Goal: Book appointment/travel/reservation

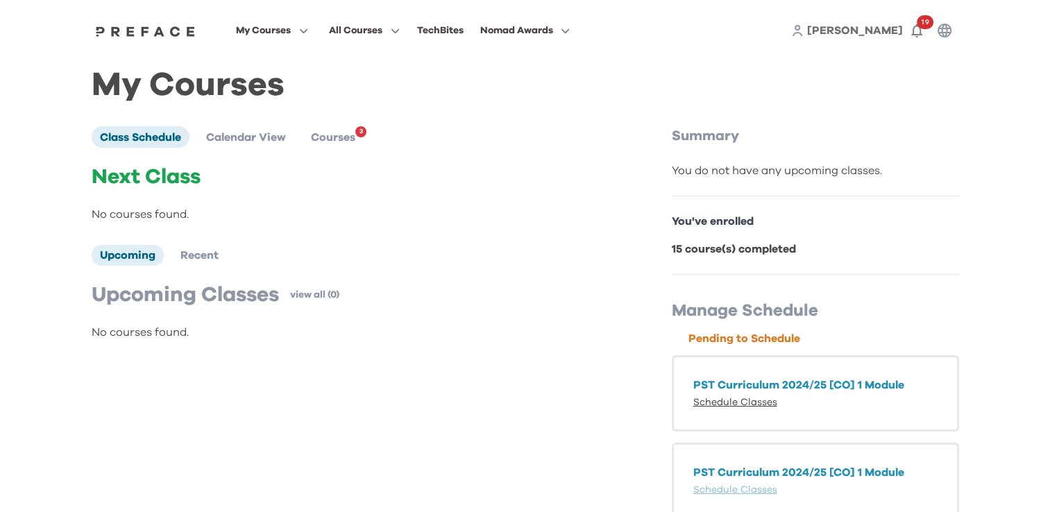
click at [744, 402] on link "Schedule Classes" at bounding box center [735, 403] width 84 height 10
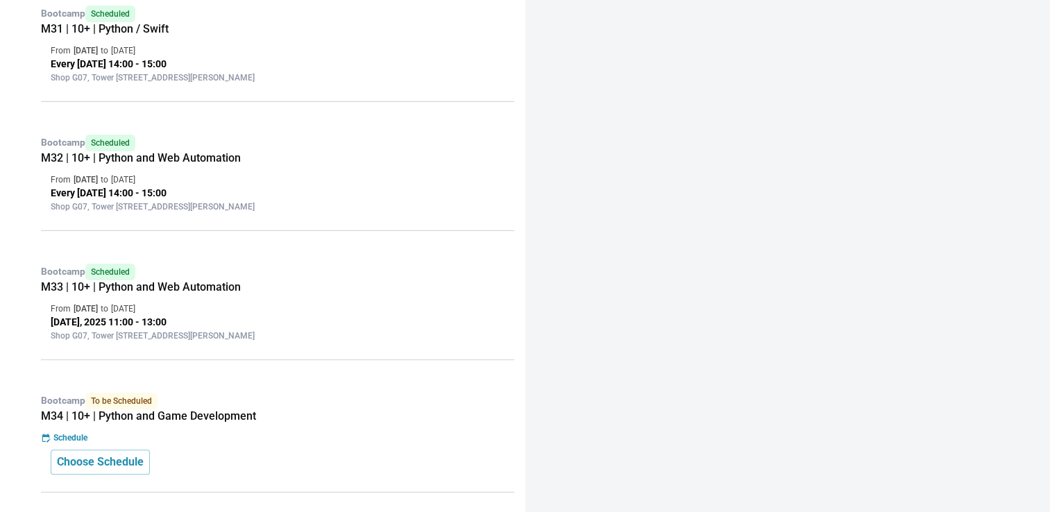
scroll to position [398, 0]
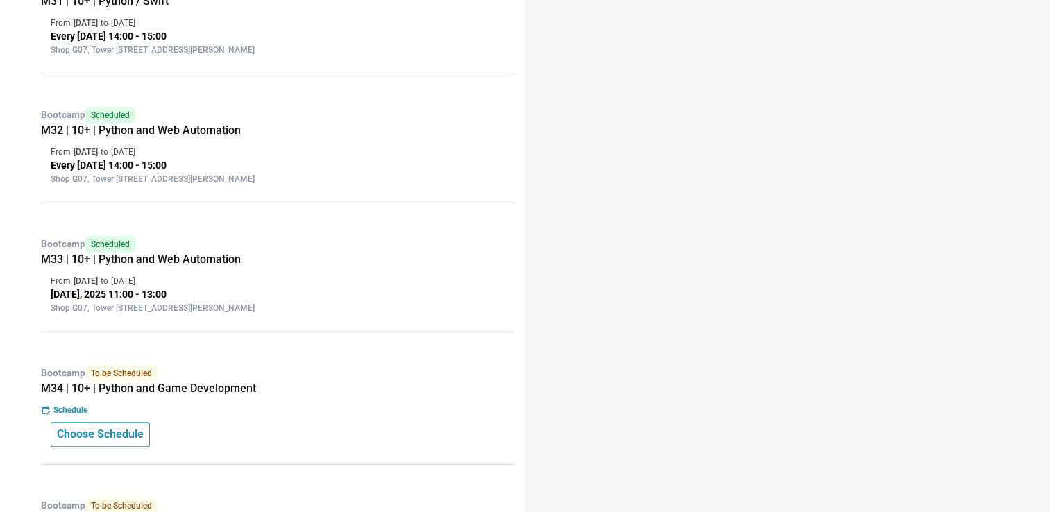
click at [133, 432] on p "Choose Schedule" at bounding box center [100, 434] width 87 height 17
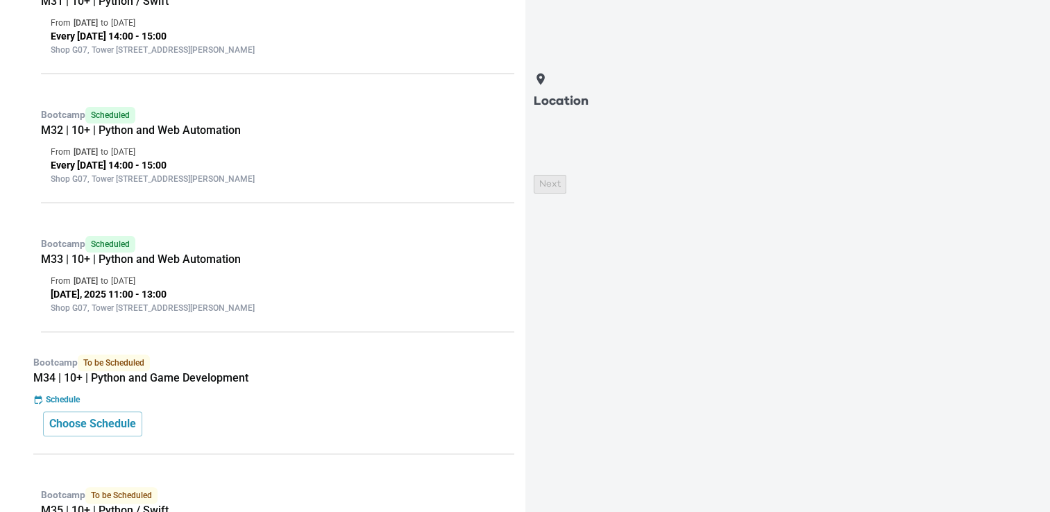
click at [594, 94] on p "Location" at bounding box center [781, 101] width 495 height 19
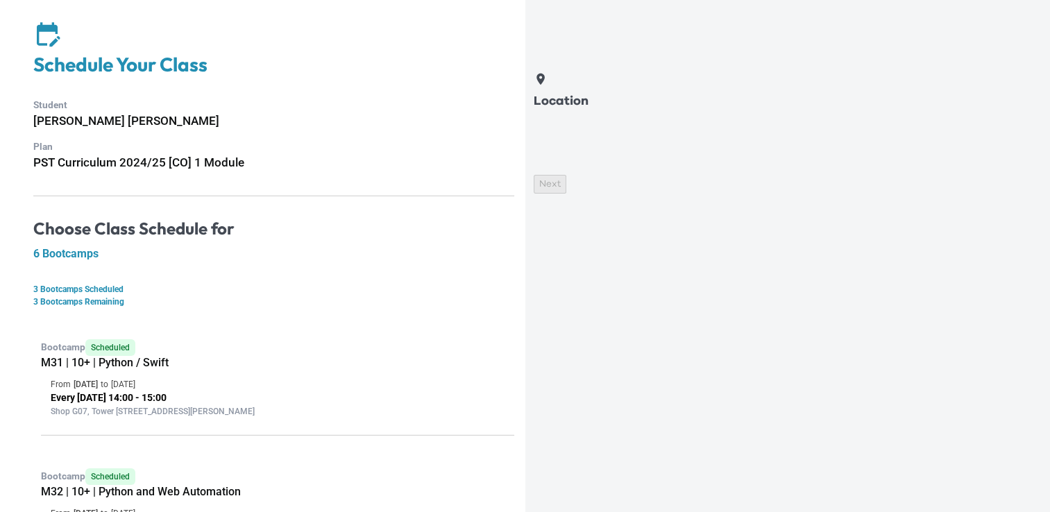
scroll to position [0, 0]
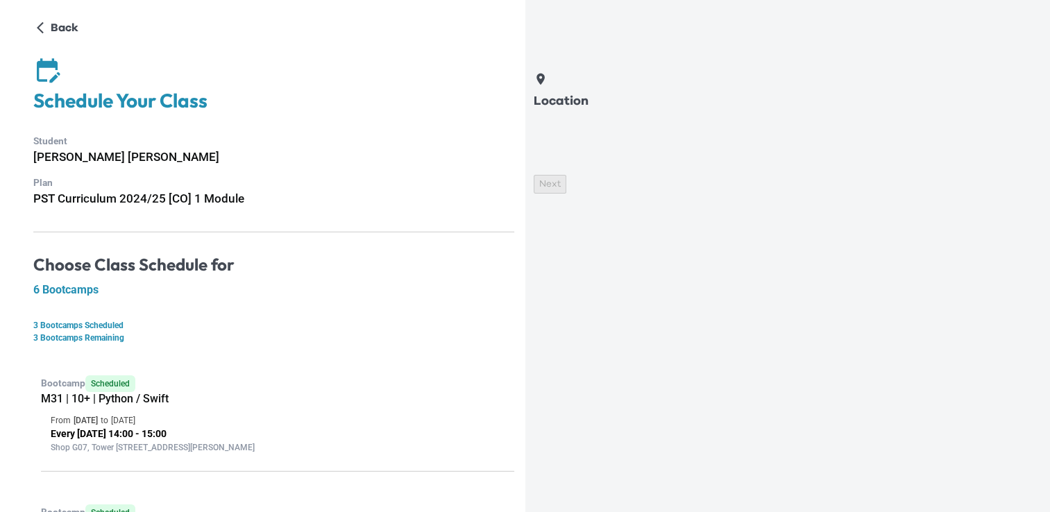
click at [545, 85] on icon at bounding box center [540, 80] width 8 height 12
click at [620, 93] on p "Location" at bounding box center [781, 101] width 495 height 19
click at [772, 320] on div "Location Next" at bounding box center [781, 283] width 495 height 423
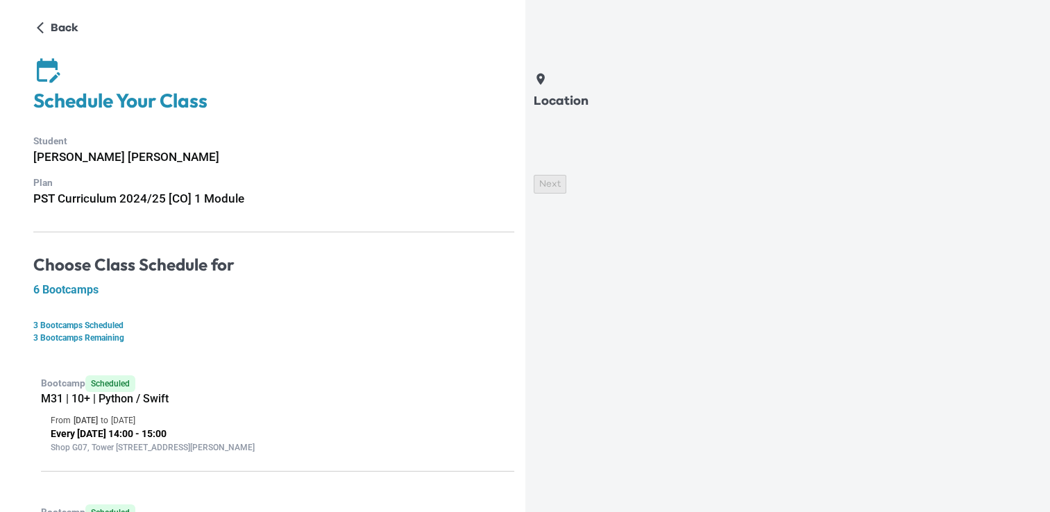
click at [548, 87] on icon at bounding box center [541, 79] width 15 height 15
click at [572, 95] on p "Location" at bounding box center [781, 101] width 495 height 19
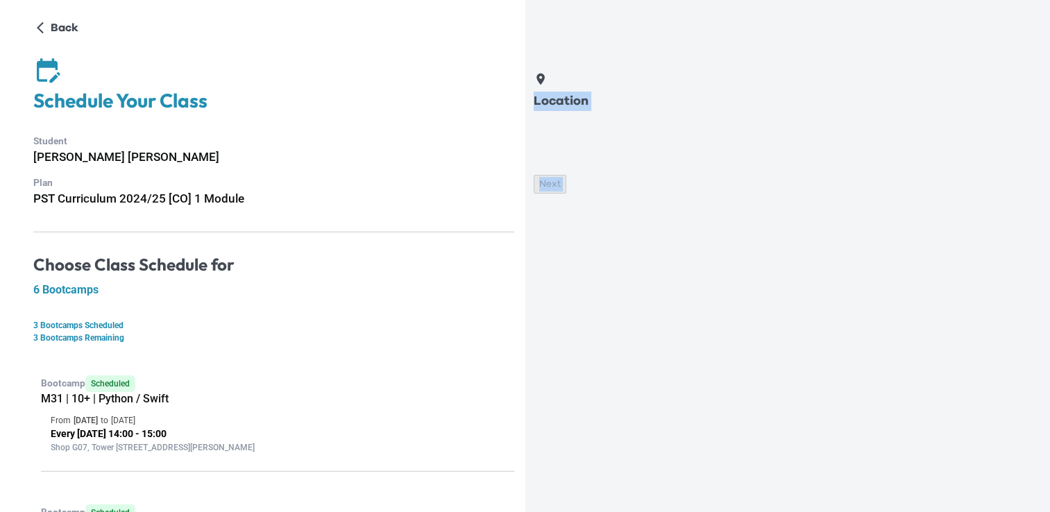
click at [425, 392] on h5 "M31 | 10+ | Python / Swift" at bounding box center [277, 399] width 473 height 14
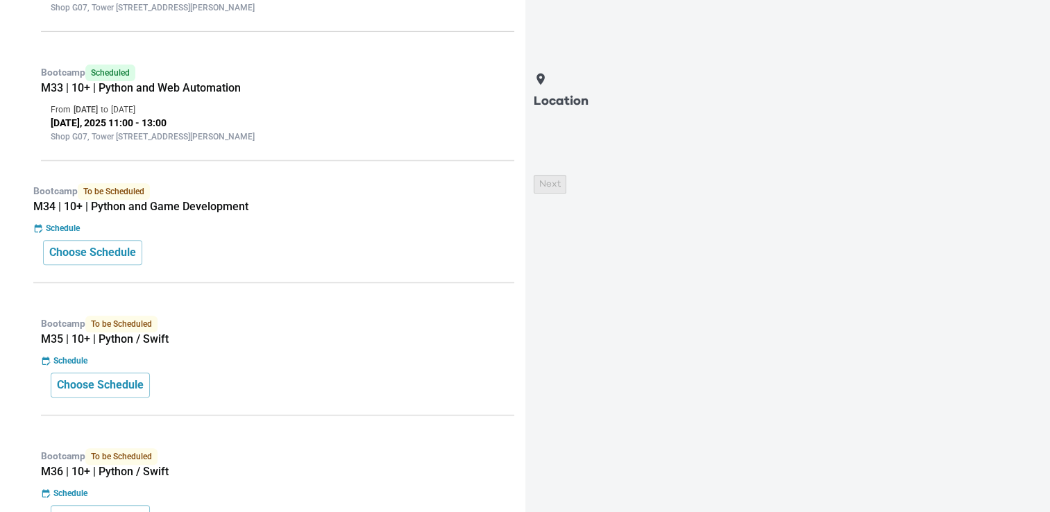
scroll to position [577, 0]
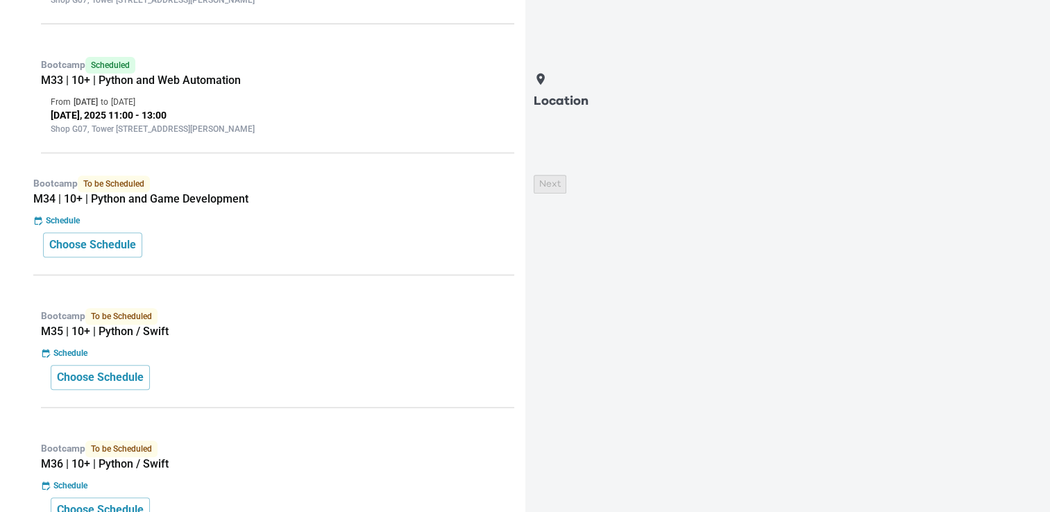
click at [69, 225] on p "Schedule" at bounding box center [63, 220] width 34 height 12
click at [56, 241] on button "Choose Schedule" at bounding box center [92, 244] width 99 height 25
click at [142, 257] on button "Choose Schedule" at bounding box center [92, 244] width 99 height 25
click at [142, 255] on button "Choose Schedule" at bounding box center [92, 244] width 99 height 25
click at [244, 241] on div "Choose Schedule" at bounding box center [273, 244] width 461 height 25
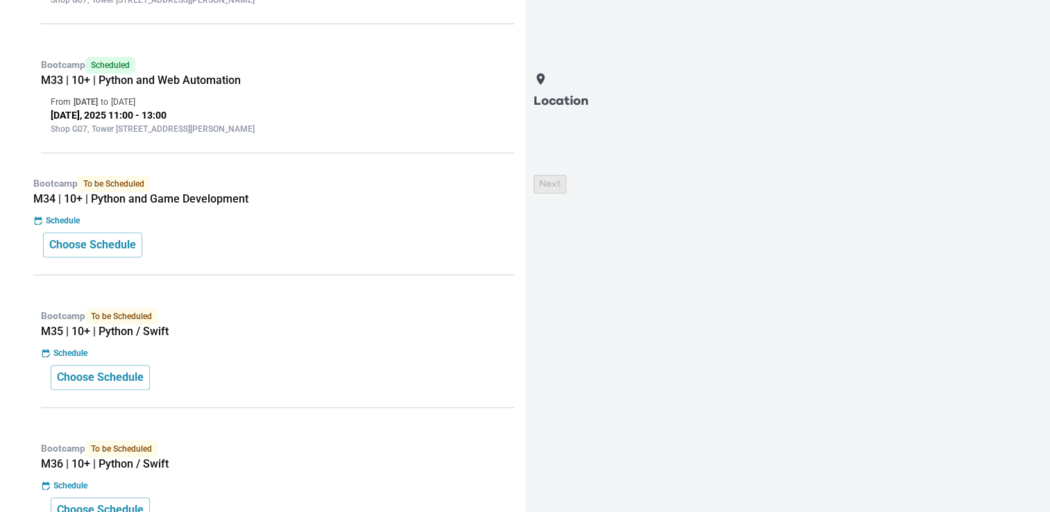
click at [233, 221] on div "Schedule" at bounding box center [273, 220] width 481 height 12
click at [203, 248] on div "Choose Schedule" at bounding box center [273, 244] width 461 height 25
click at [186, 269] on div "Bootcamp To be Scheduled M34 | 10+ | Python and Game Development Schedule Choos…" at bounding box center [273, 226] width 481 height 100
click at [189, 250] on div "Choose Schedule" at bounding box center [273, 244] width 461 height 25
click at [601, 92] on p "Location" at bounding box center [781, 101] width 495 height 19
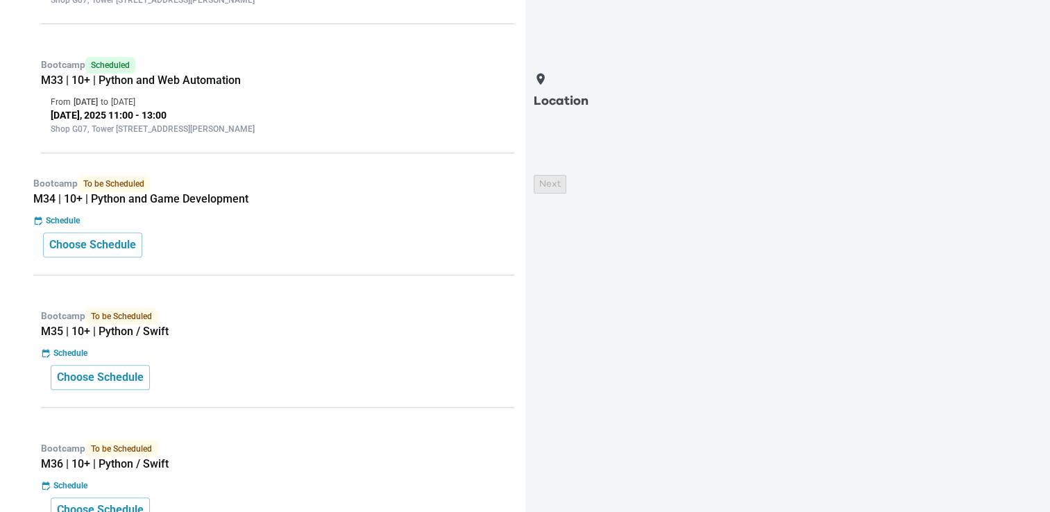
click at [575, 99] on div "Location" at bounding box center [781, 91] width 495 height 39
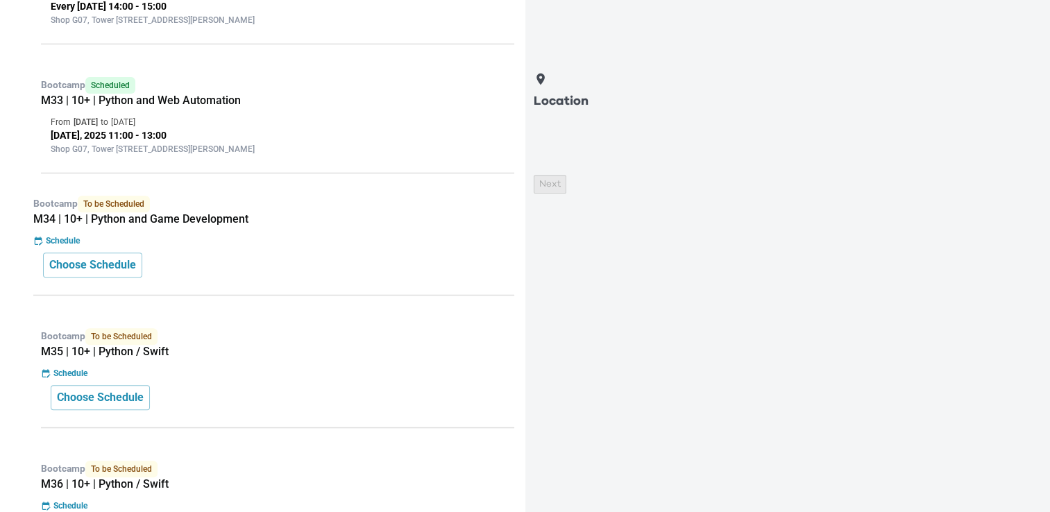
click at [1018, 194] on div "Next" at bounding box center [781, 184] width 495 height 19
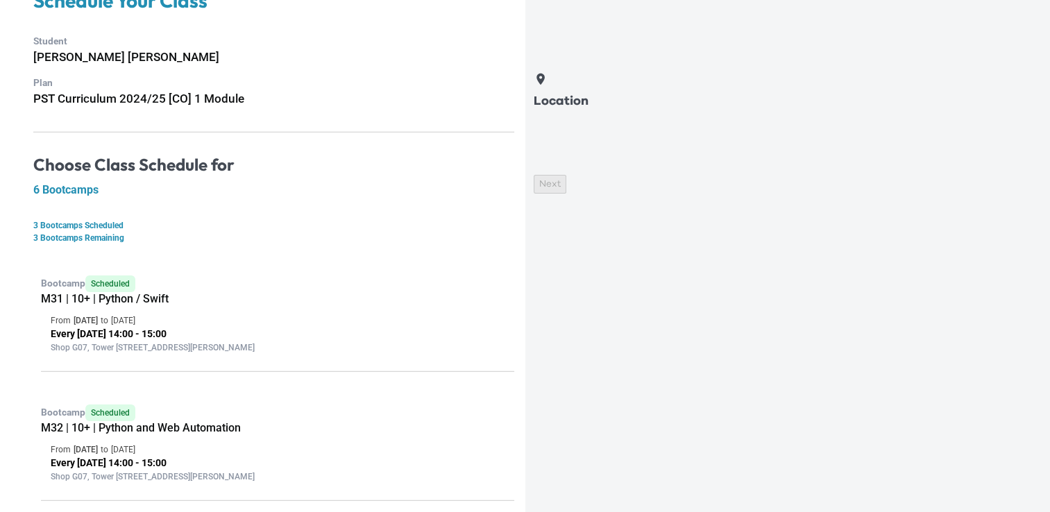
scroll to position [548, 0]
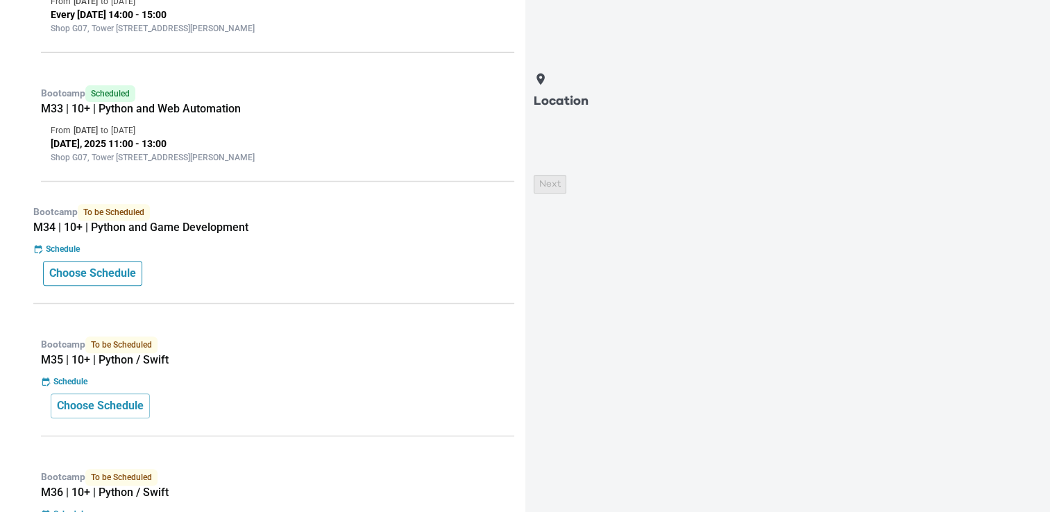
click at [134, 277] on p "Choose Schedule" at bounding box center [92, 273] width 87 height 17
click at [56, 254] on p "Schedule" at bounding box center [63, 249] width 34 height 12
click at [40, 254] on icon at bounding box center [38, 249] width 10 height 10
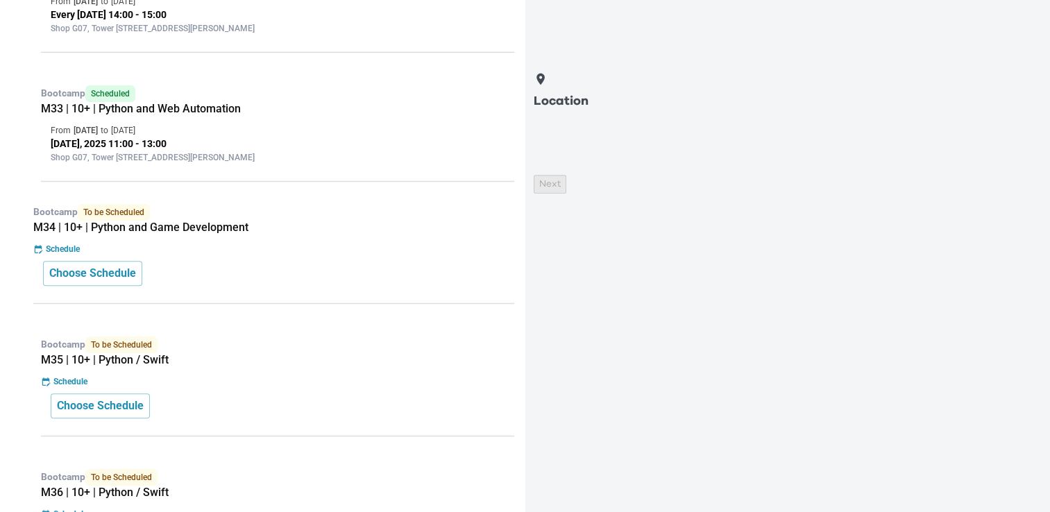
click at [40, 254] on icon at bounding box center [38, 249] width 10 height 10
click at [89, 251] on div "Schedule" at bounding box center [273, 249] width 481 height 12
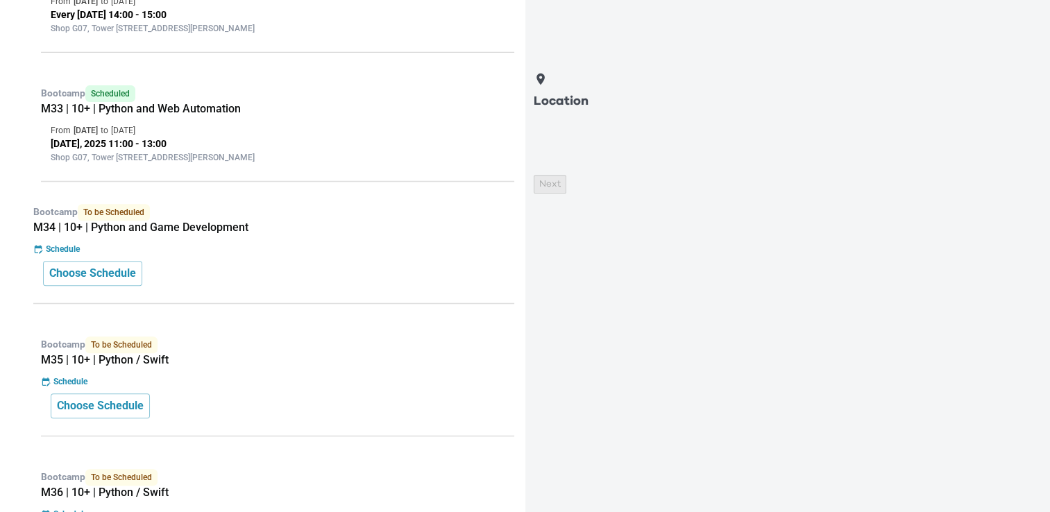
drag, startPoint x: 89, startPoint y: 251, endPoint x: 261, endPoint y: 249, distance: 172.1
click at [261, 249] on div "Bootcamp To be Scheduled M34 | 10+ | Python and Game Development Schedule Choos…" at bounding box center [273, 254] width 481 height 100
click at [127, 367] on h5 "M35 | 10+ | Python / Swift" at bounding box center [277, 360] width 473 height 14
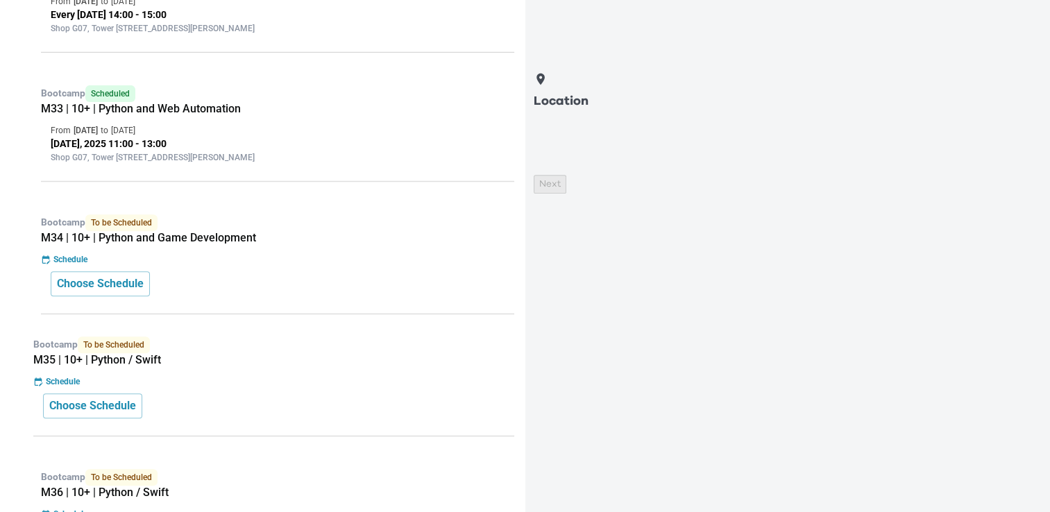
click at [583, 96] on p "Location" at bounding box center [781, 101] width 495 height 19
click at [330, 157] on p "Shop G07, Tower [STREET_ADDRESS][PERSON_NAME]" at bounding box center [278, 157] width 454 height 12
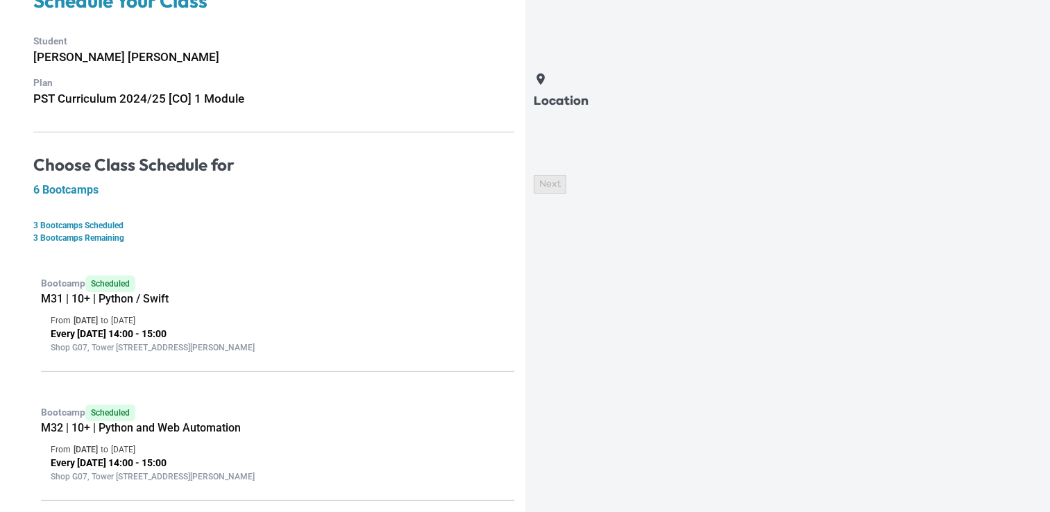
scroll to position [0, 0]
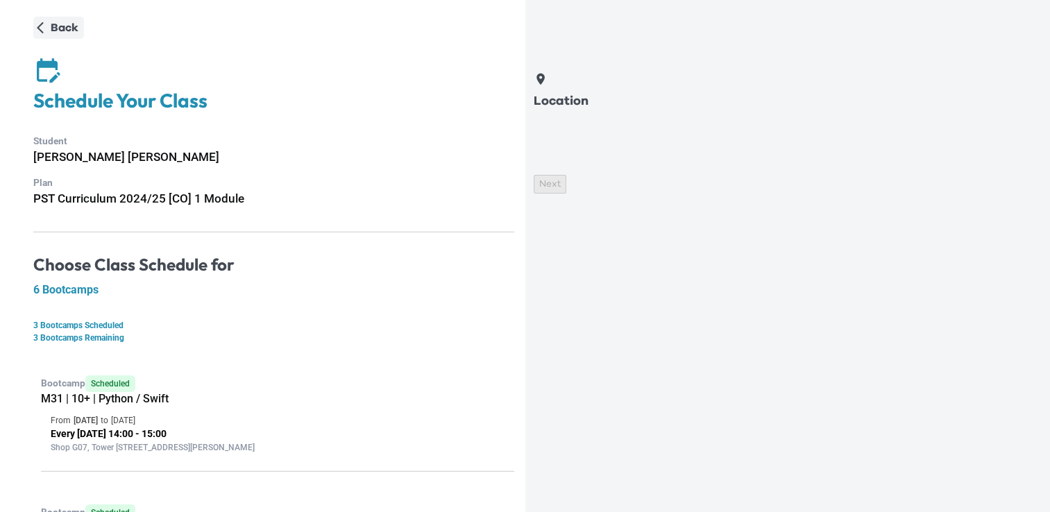
click at [53, 35] on p "Back" at bounding box center [65, 27] width 28 height 17
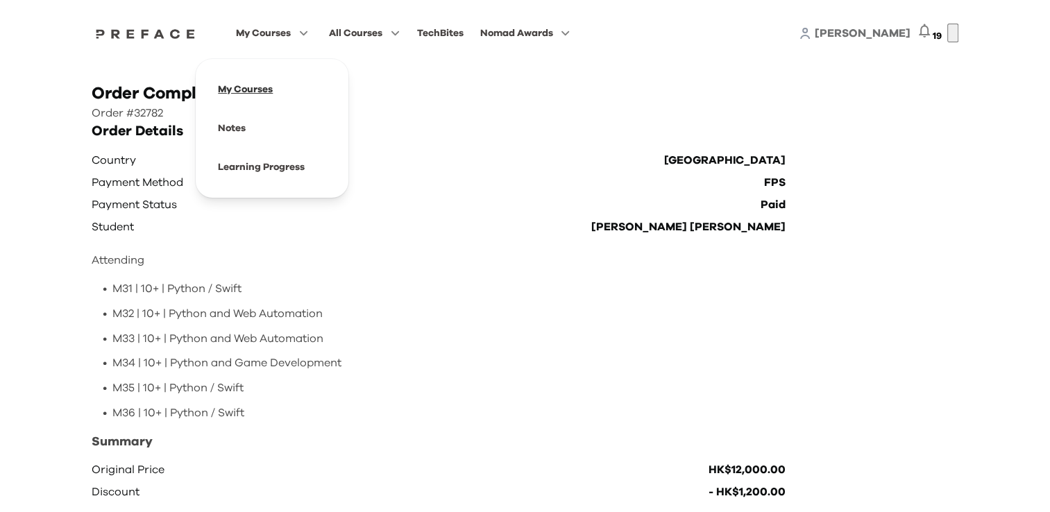
click at [264, 91] on span at bounding box center [272, 89] width 130 height 39
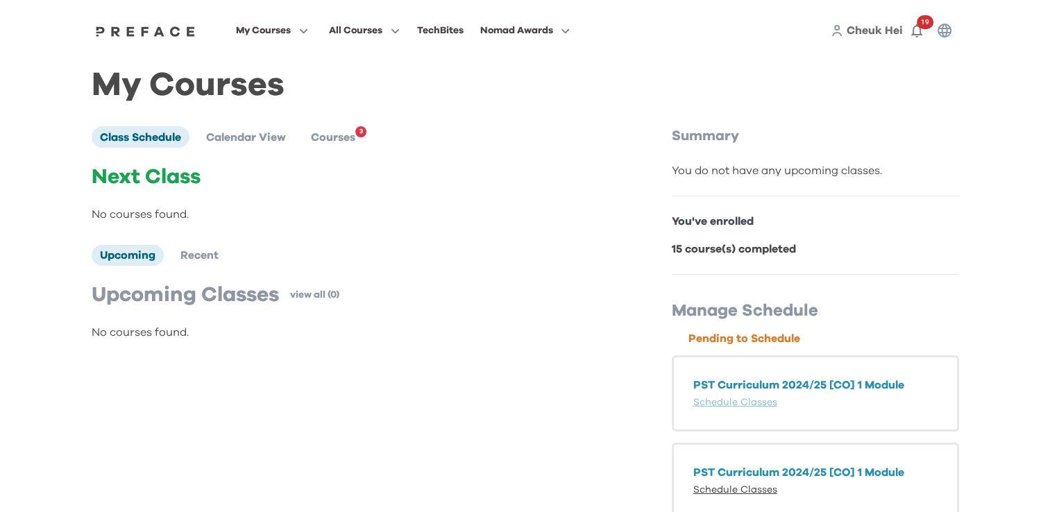
click at [761, 495] on link "Schedule Classes" at bounding box center [735, 490] width 84 height 10
click at [201, 260] on span "Recent" at bounding box center [199, 255] width 38 height 11
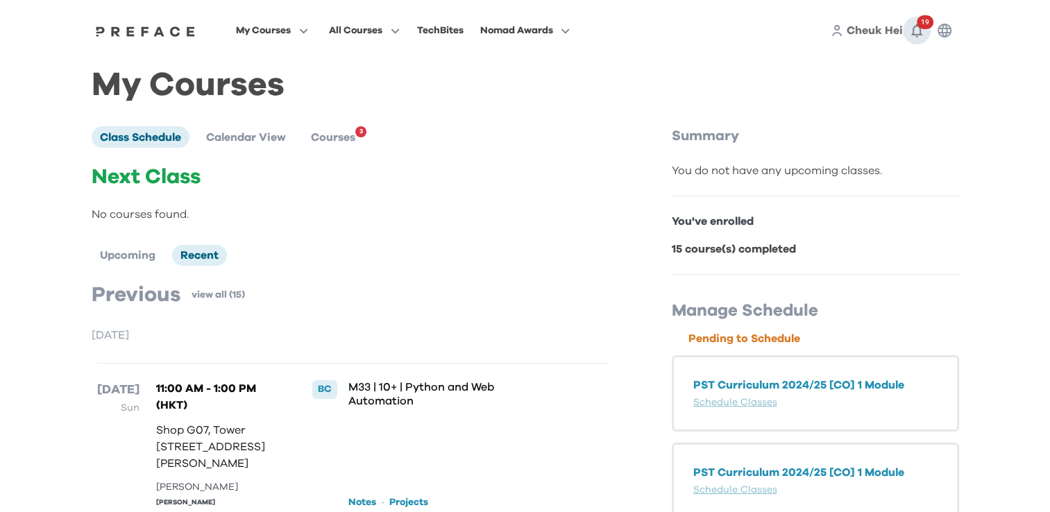
click at [912, 37] on icon "button" at bounding box center [916, 30] width 17 height 17
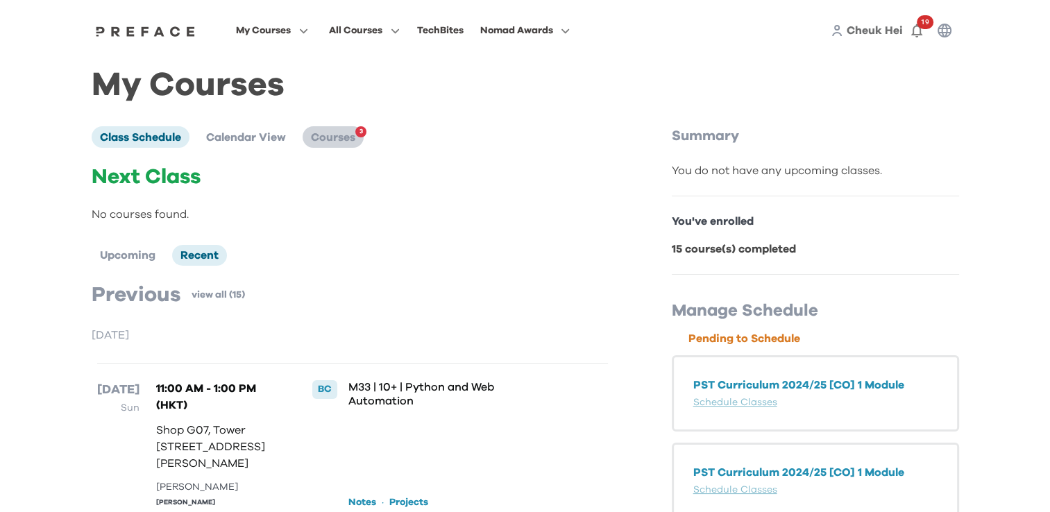
click at [346, 143] on span "Courses" at bounding box center [333, 137] width 44 height 11
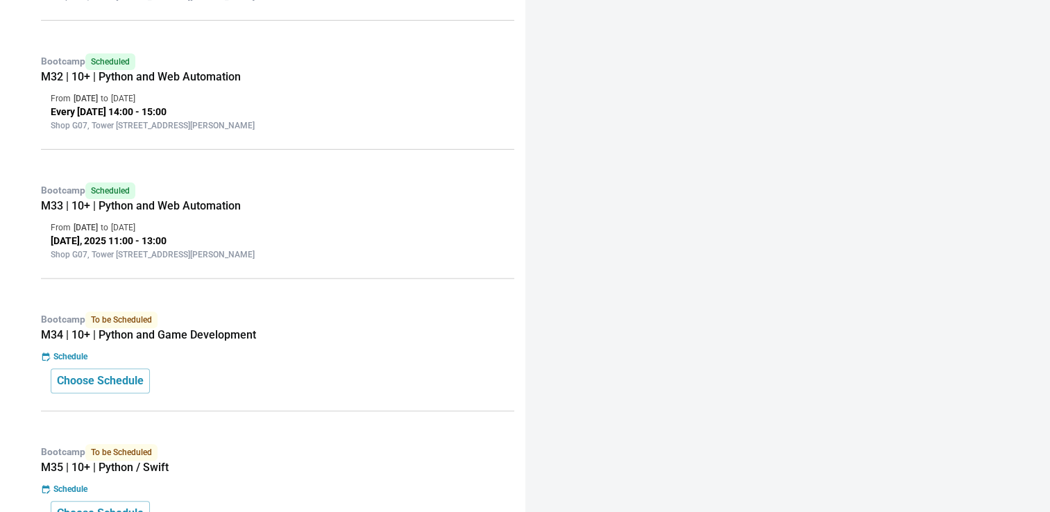
scroll to position [472, 0]
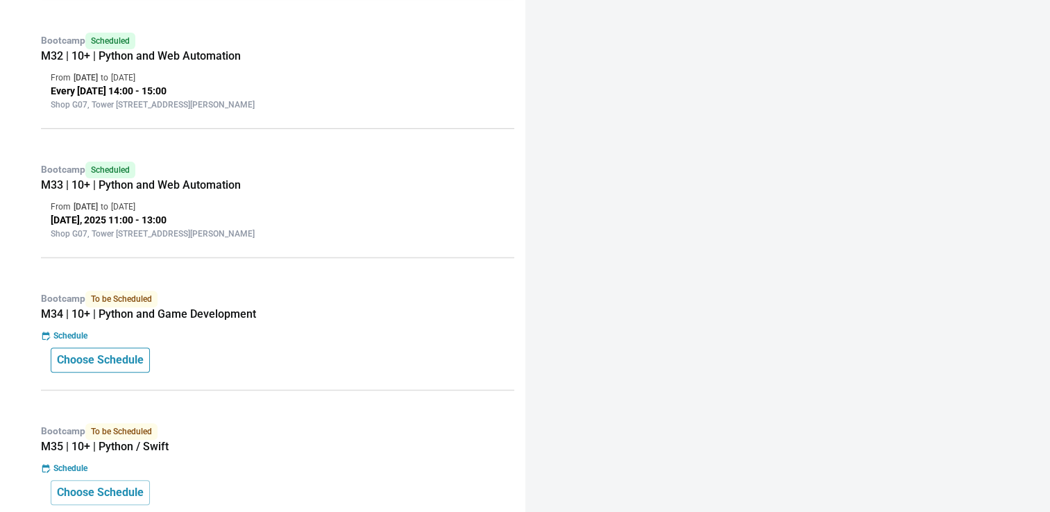
click at [141, 356] on p "Choose Schedule" at bounding box center [100, 360] width 87 height 17
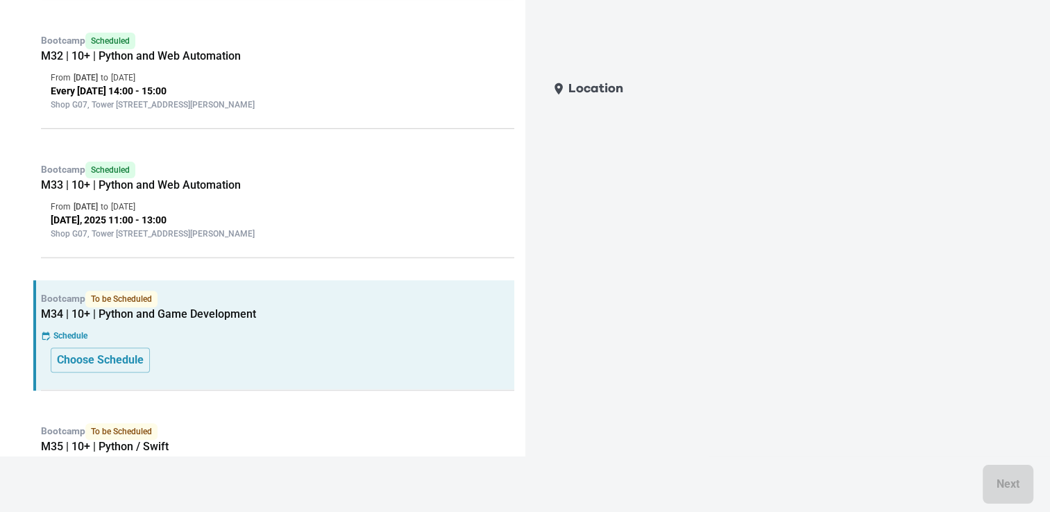
click at [574, 95] on p "Location" at bounding box center [595, 88] width 55 height 19
click at [556, 89] on icon at bounding box center [558, 89] width 8 height 12
drag, startPoint x: 556, startPoint y: 89, endPoint x: 631, endPoint y: 90, distance: 75.0
click at [631, 90] on div "Location" at bounding box center [781, 88] width 495 height 33
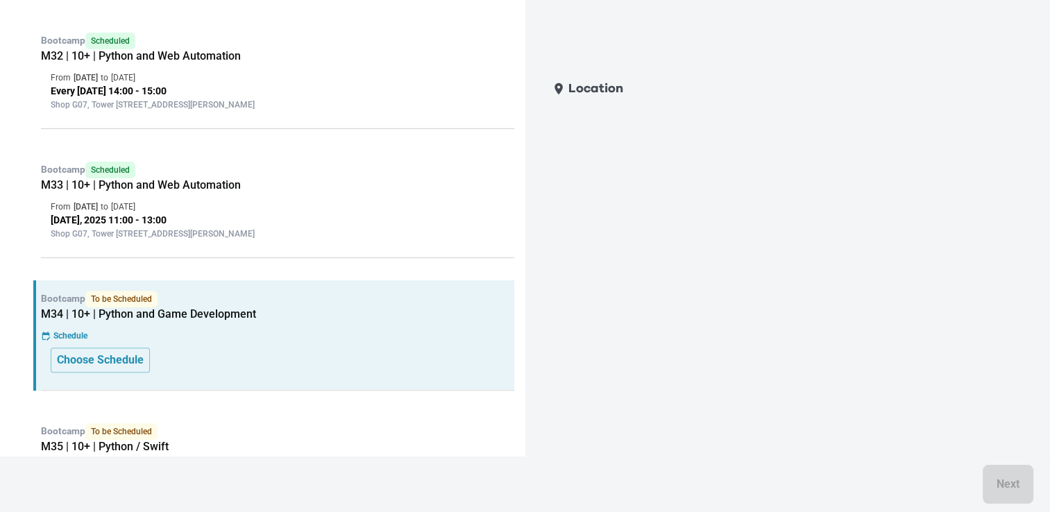
drag, startPoint x: 631, startPoint y: 90, endPoint x: 924, endPoint y: 280, distance: 348.8
click at [924, 280] on div "Location Next" at bounding box center [781, 283] width 495 height 423
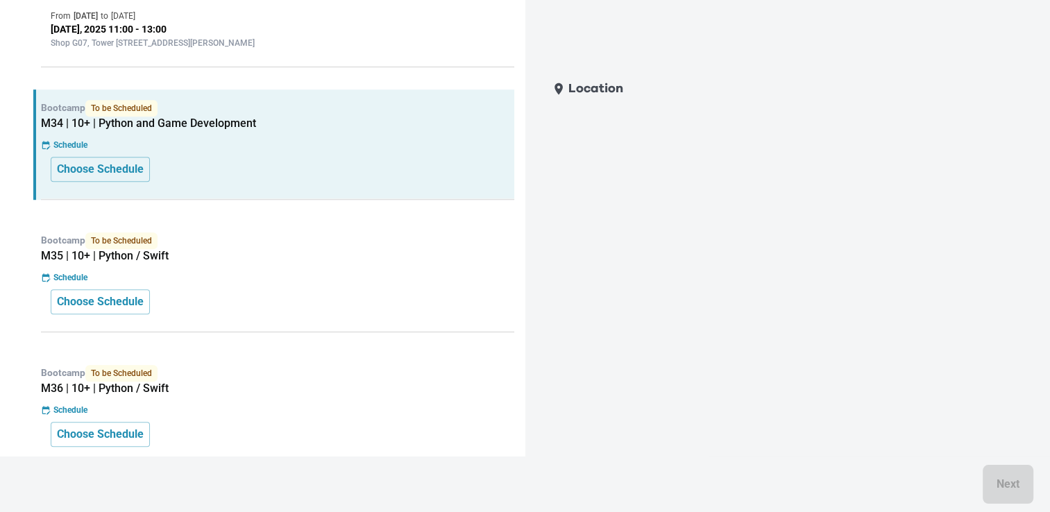
scroll to position [214, 0]
